Goal: Communication & Community: Answer question/provide support

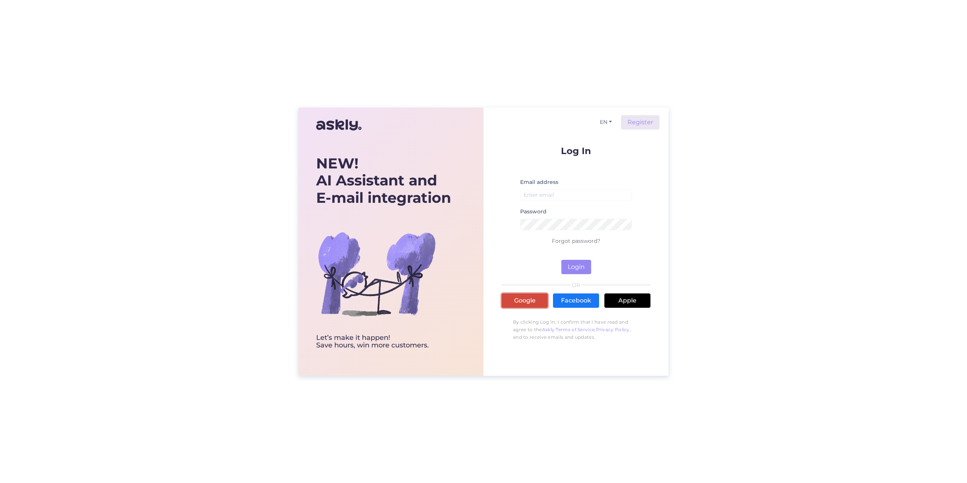
click at [540, 296] on link "Google" at bounding box center [525, 301] width 46 height 14
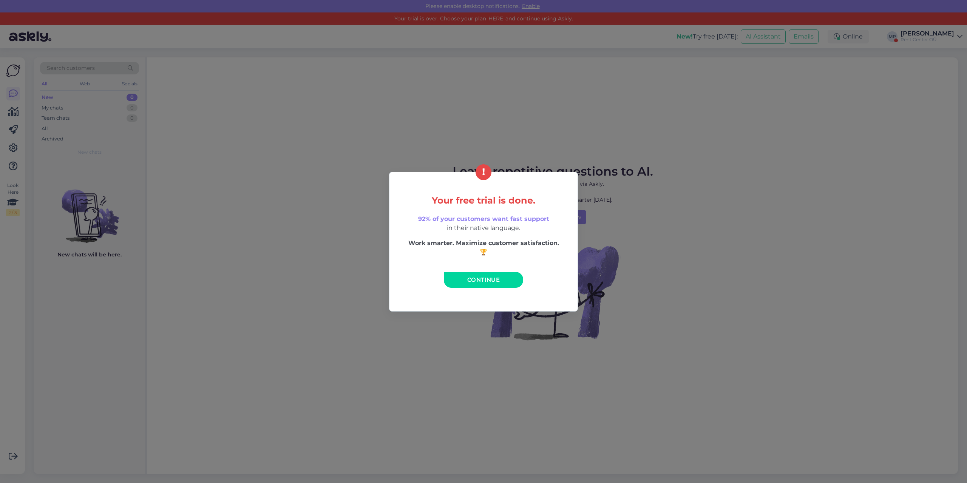
drag, startPoint x: 112, startPoint y: 90, endPoint x: 479, endPoint y: 88, distance: 367.2
click at [113, 90] on div "Your free trial is done. 92% of your customers want fast support in their nativ…" at bounding box center [483, 241] width 967 height 483
click at [936, 39] on div "Your free trial is done. 92% of your customers want fast support in their nativ…" at bounding box center [483, 241] width 967 height 483
click at [488, 275] on link "Continue" at bounding box center [483, 280] width 79 height 16
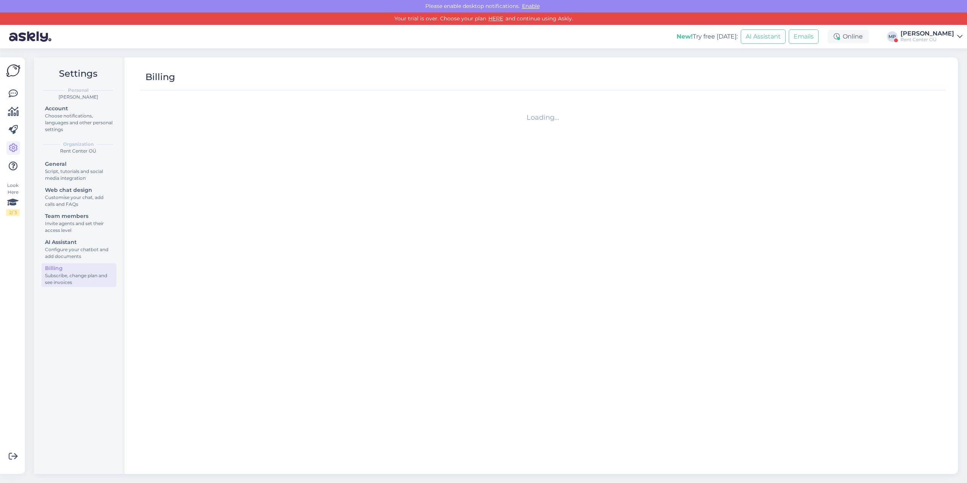
click at [942, 40] on div "Rent Center OÜ" at bounding box center [928, 40] width 54 height 6
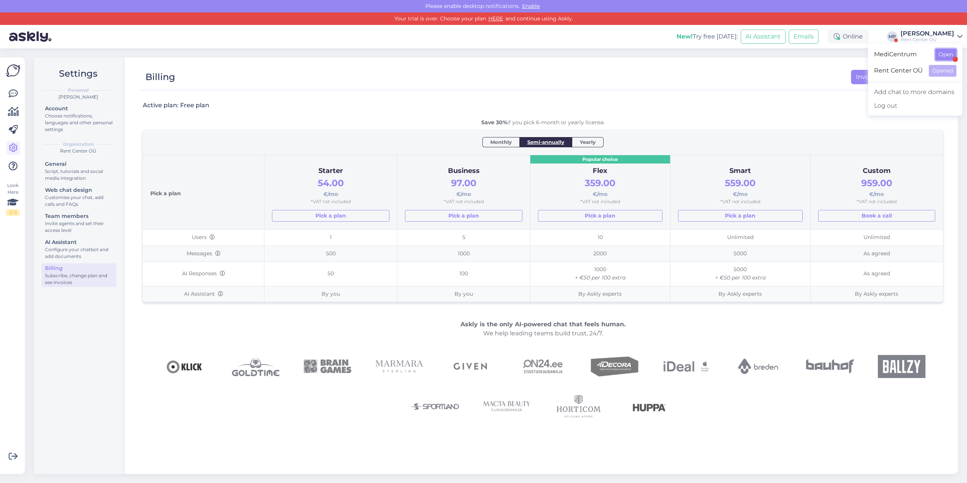
click at [941, 58] on button "Open" at bounding box center [945, 55] width 21 height 12
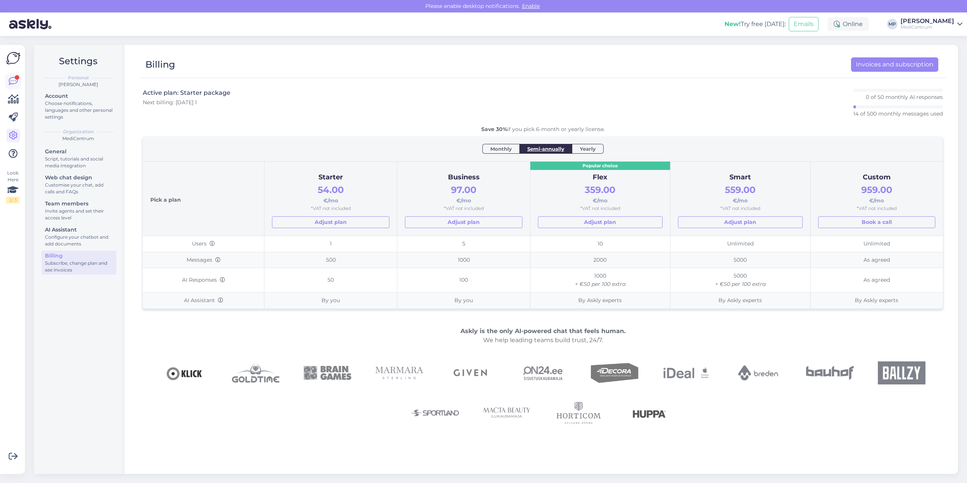
click at [14, 77] on icon at bounding box center [13, 81] width 9 height 9
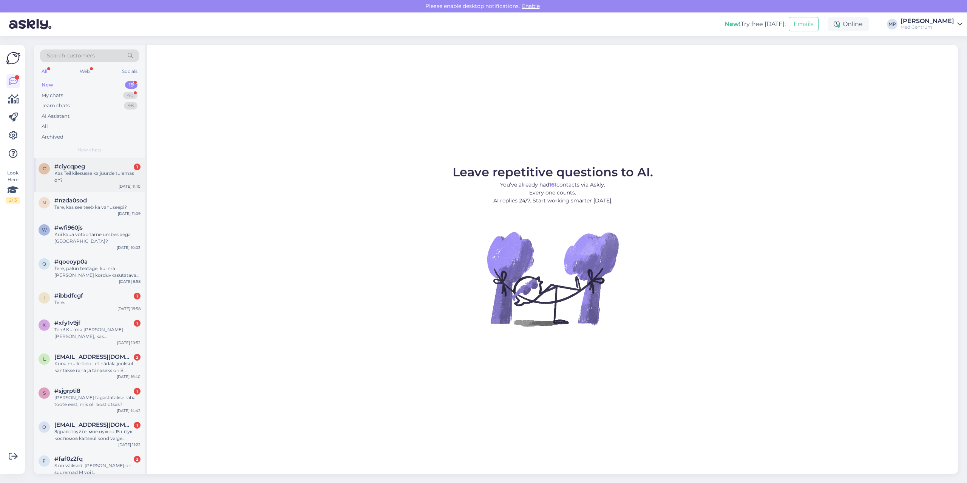
click at [86, 175] on div "Kas Teil kilesusse ka juurde tulemas on?" at bounding box center [97, 177] width 86 height 14
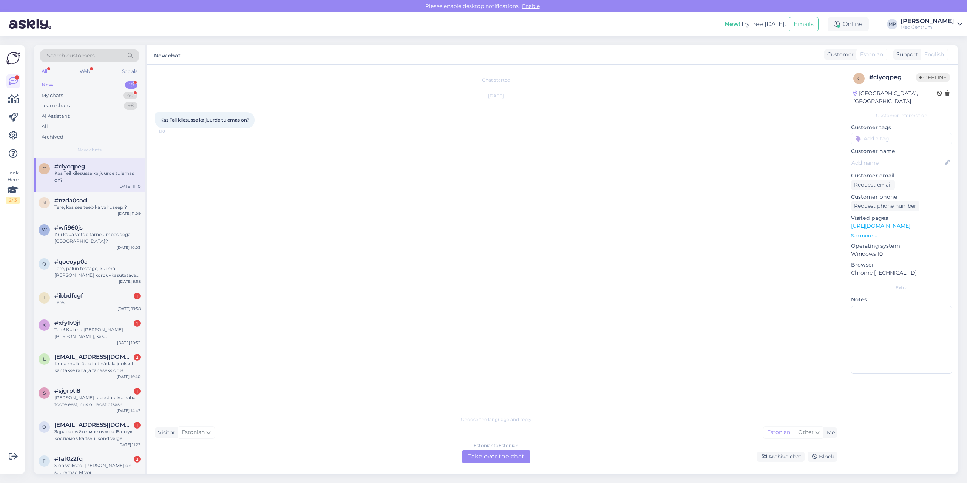
click at [494, 457] on div "Estonian to Estonian Take over the chat" at bounding box center [496, 457] width 68 height 14
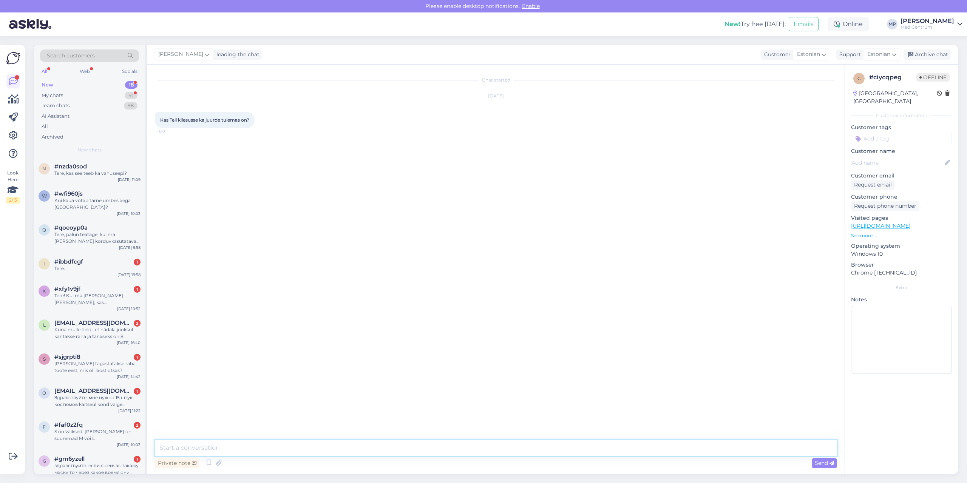
click at [393, 448] on textarea at bounding box center [496, 448] width 682 height 16
type textarea "Tere, kahjuks ei ole"
